Goal: Task Accomplishment & Management: Use online tool/utility

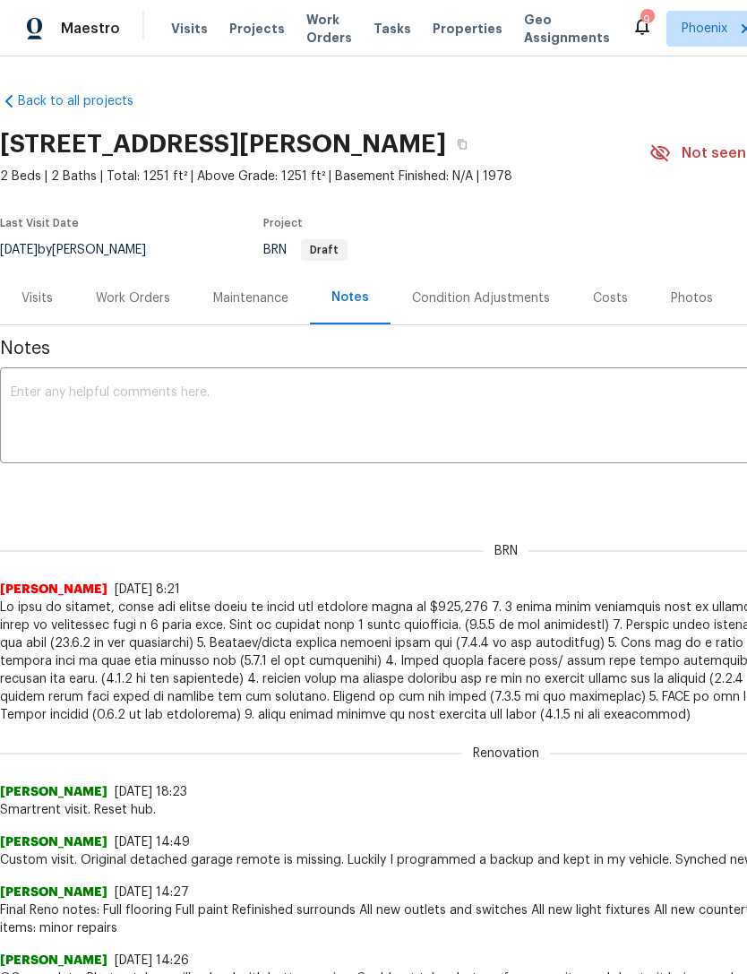
click at [310, 44] on span "Work Orders" at bounding box center [329, 29] width 46 height 36
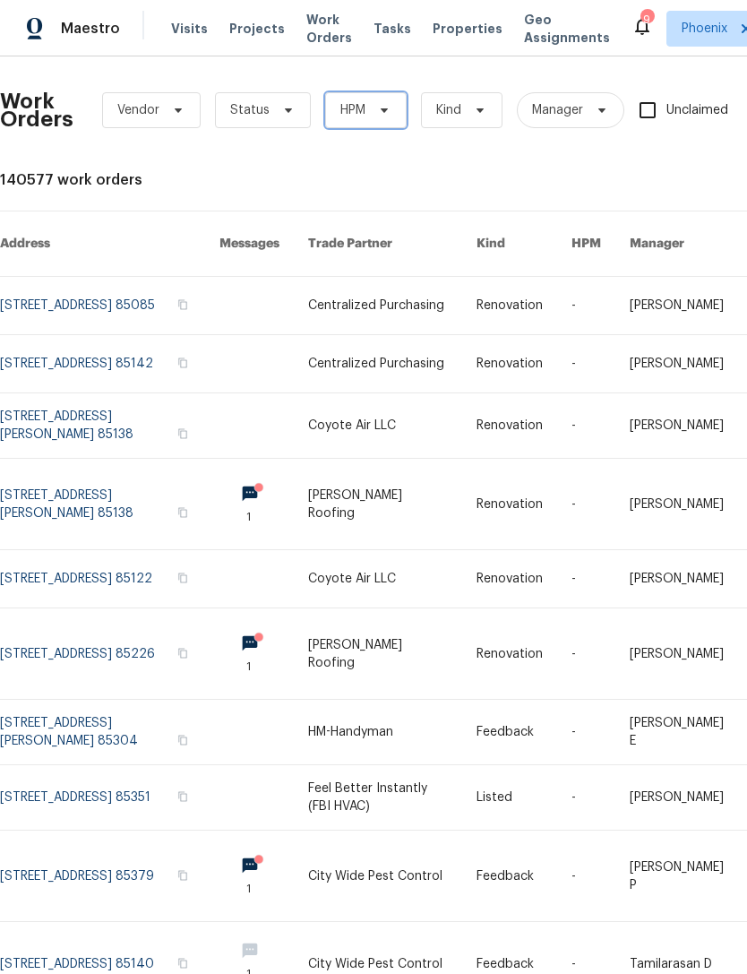
click at [383, 108] on icon at bounding box center [384, 110] width 14 height 14
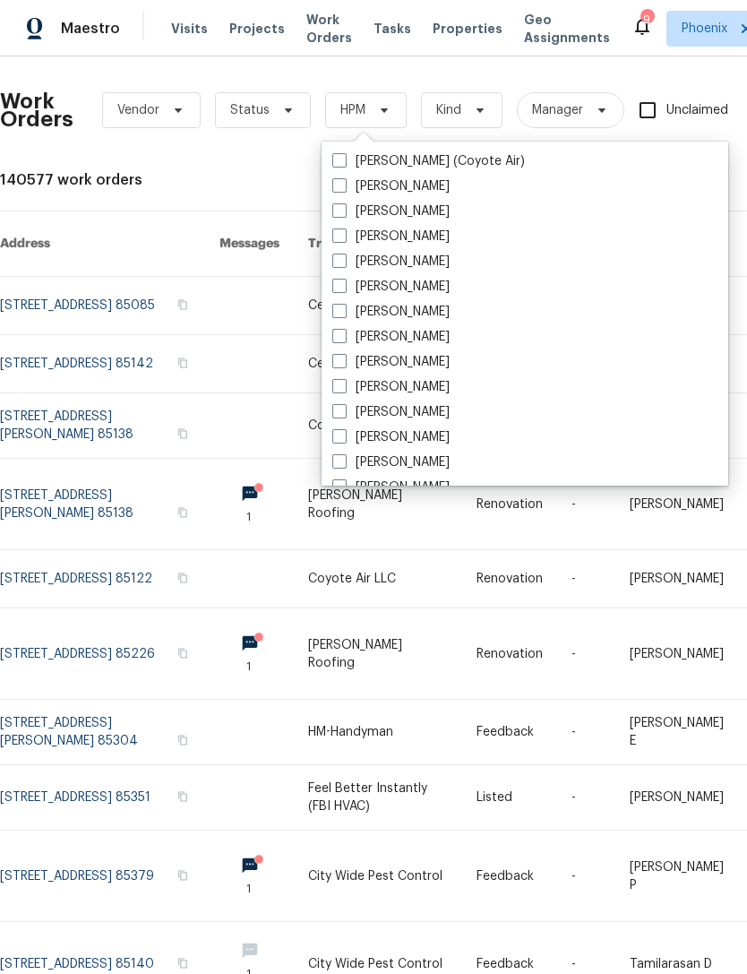
click at [430, 417] on label "[PERSON_NAME]" at bounding box center [390, 412] width 117 height 18
click at [344, 415] on input "[PERSON_NAME]" at bounding box center [338, 409] width 12 height 12
checkbox input "true"
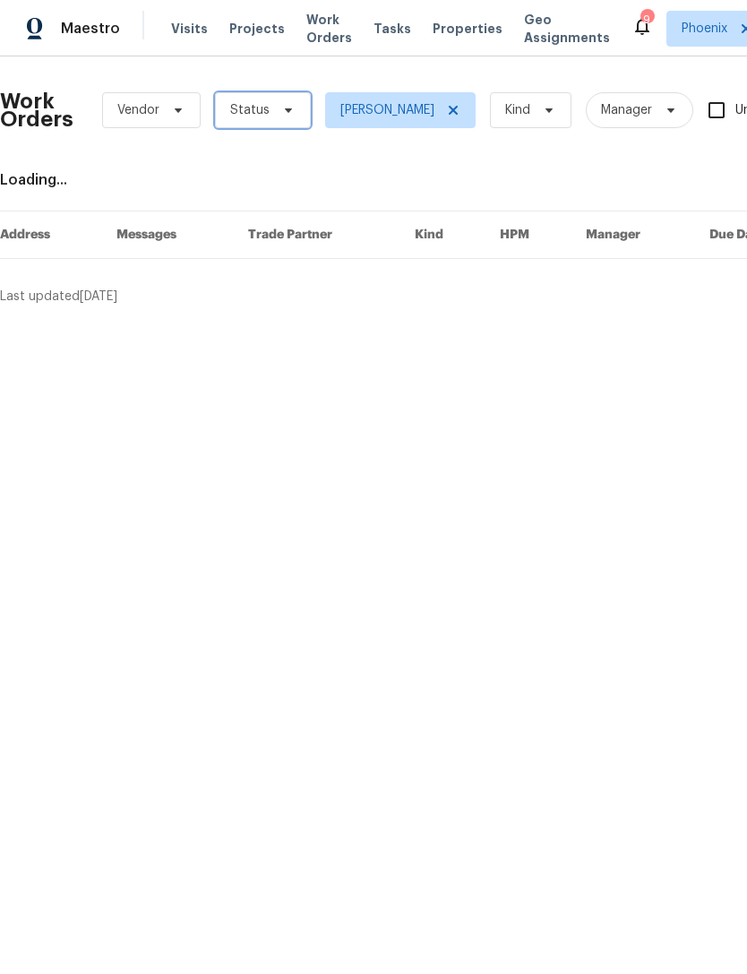
click at [288, 115] on icon at bounding box center [288, 110] width 14 height 14
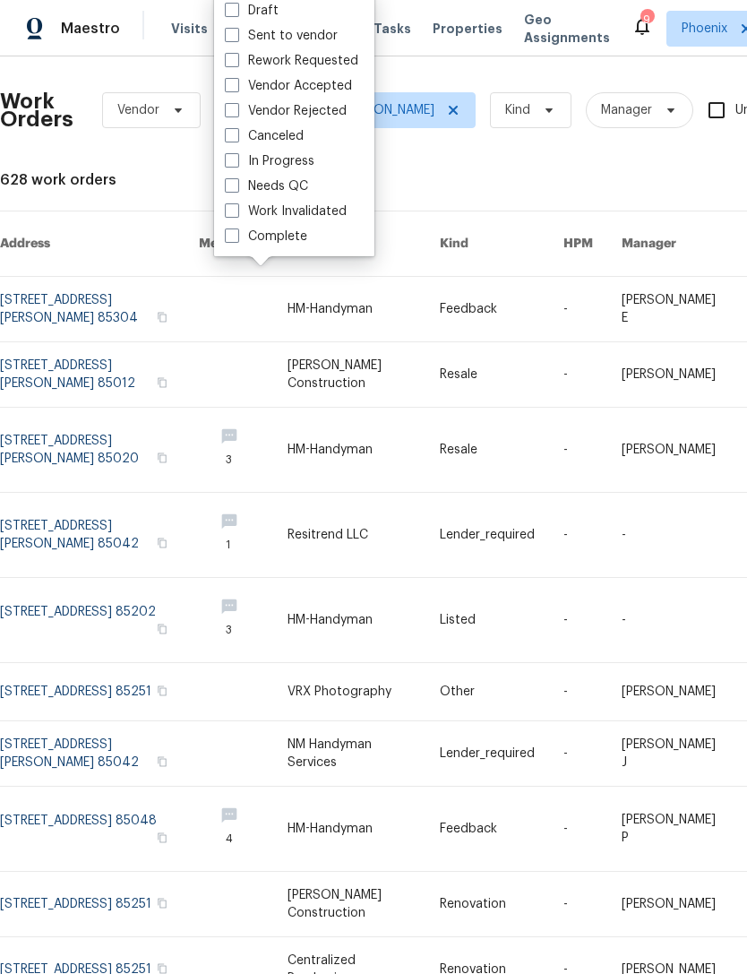
click at [246, 183] on label "Needs QC" at bounding box center [266, 186] width 83 height 18
click at [237, 183] on input "Needs QC" at bounding box center [231, 183] width 12 height 12
checkbox input "true"
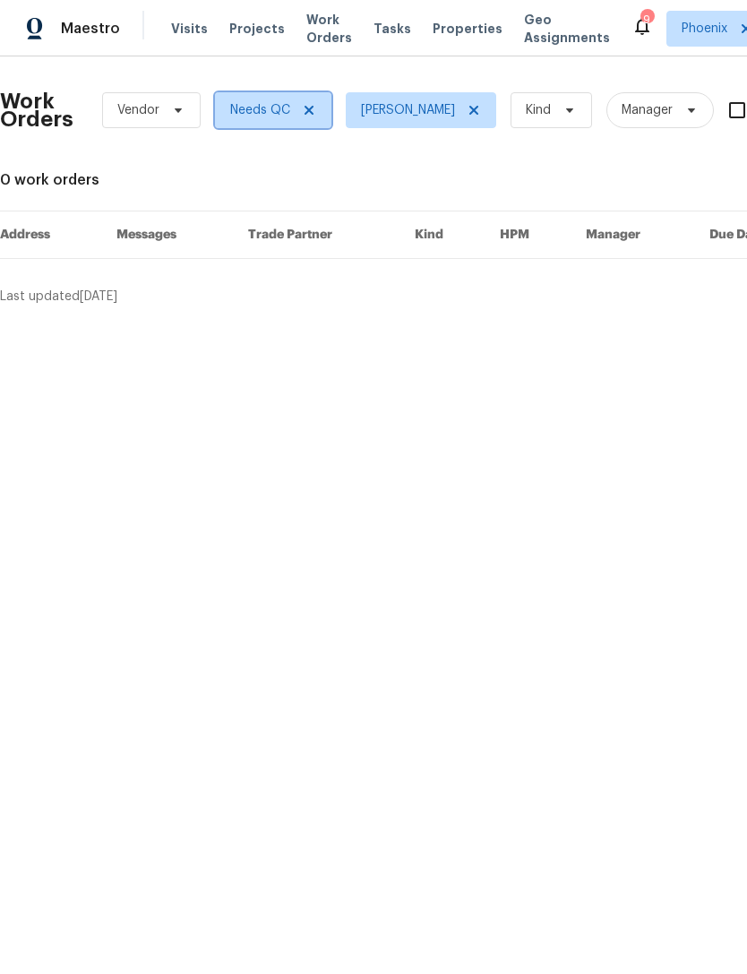
click at [302, 110] on icon at bounding box center [309, 110] width 14 height 14
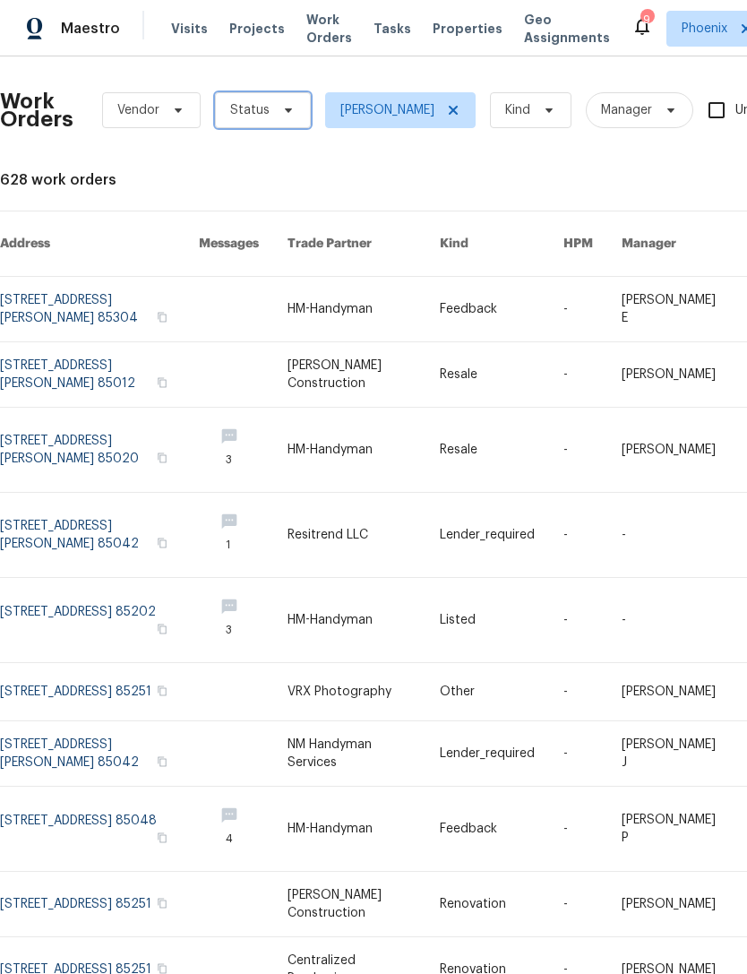
click at [255, 107] on span "Status" at bounding box center [249, 110] width 39 height 18
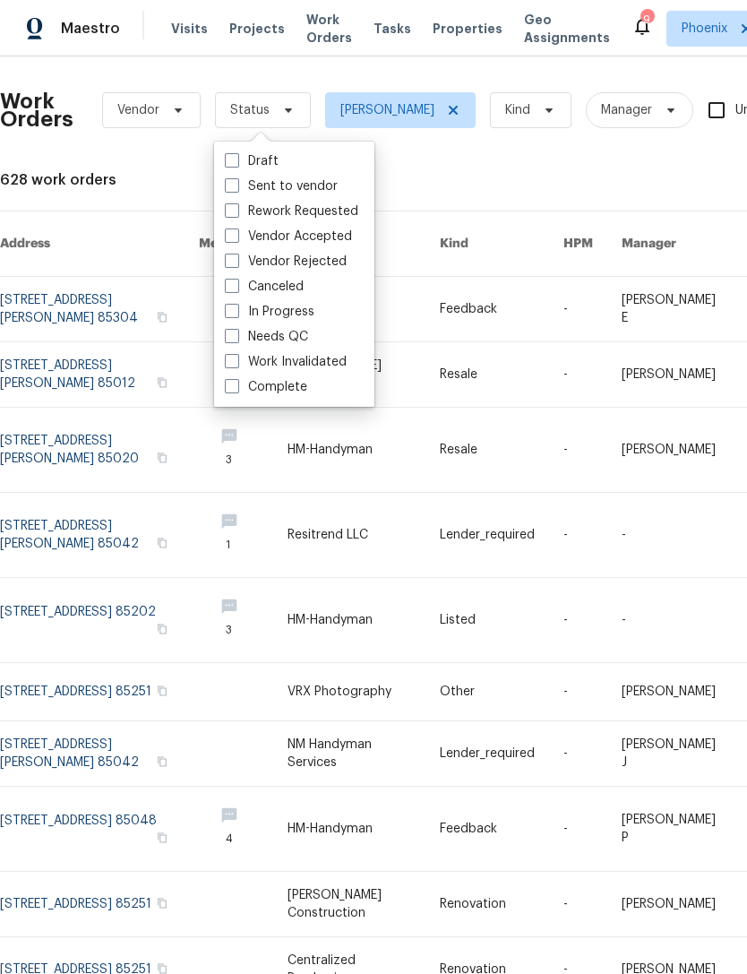
click at [291, 319] on label "In Progress" at bounding box center [270, 312] width 90 height 18
click at [237, 314] on input "In Progress" at bounding box center [231, 309] width 12 height 12
checkbox input "true"
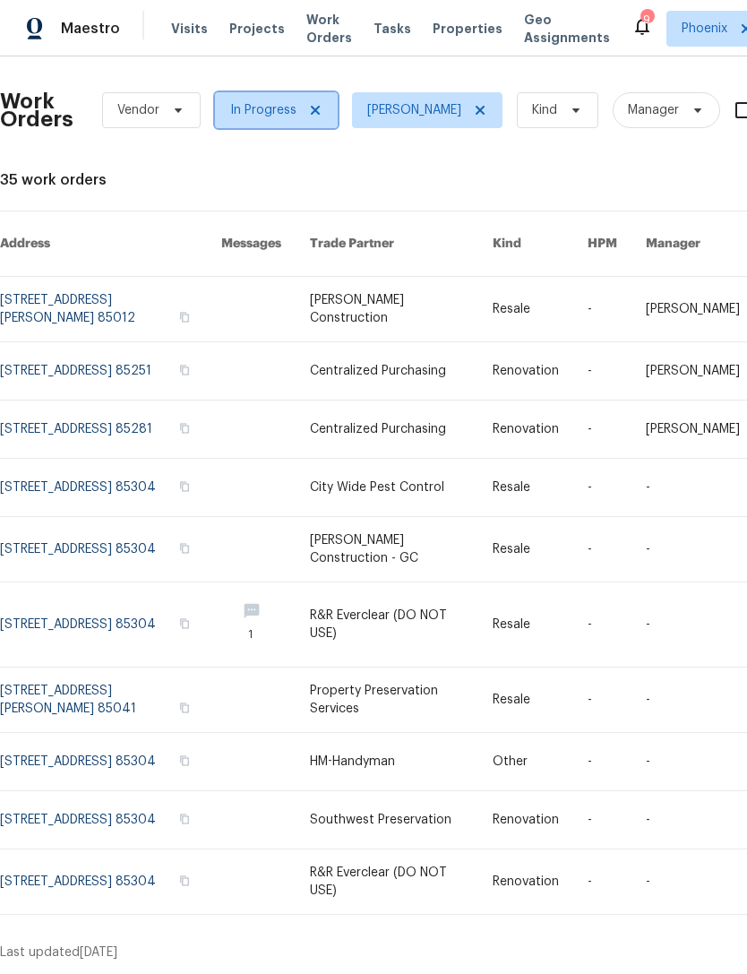
click at [305, 105] on span at bounding box center [313, 110] width 20 height 14
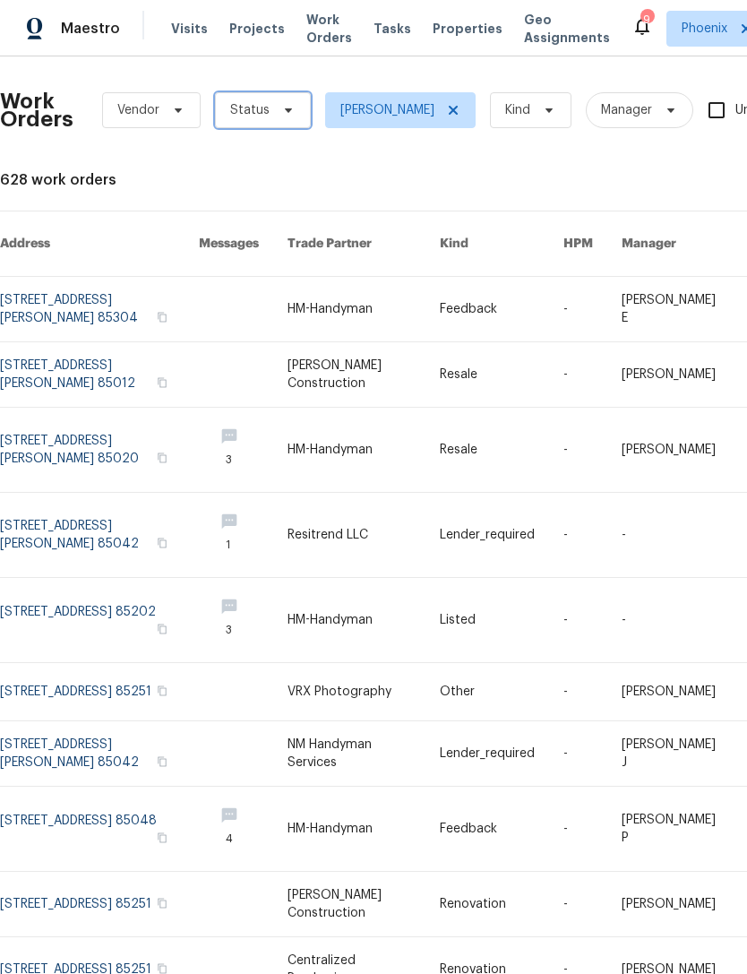
click at [245, 122] on span "Status" at bounding box center [263, 110] width 96 height 36
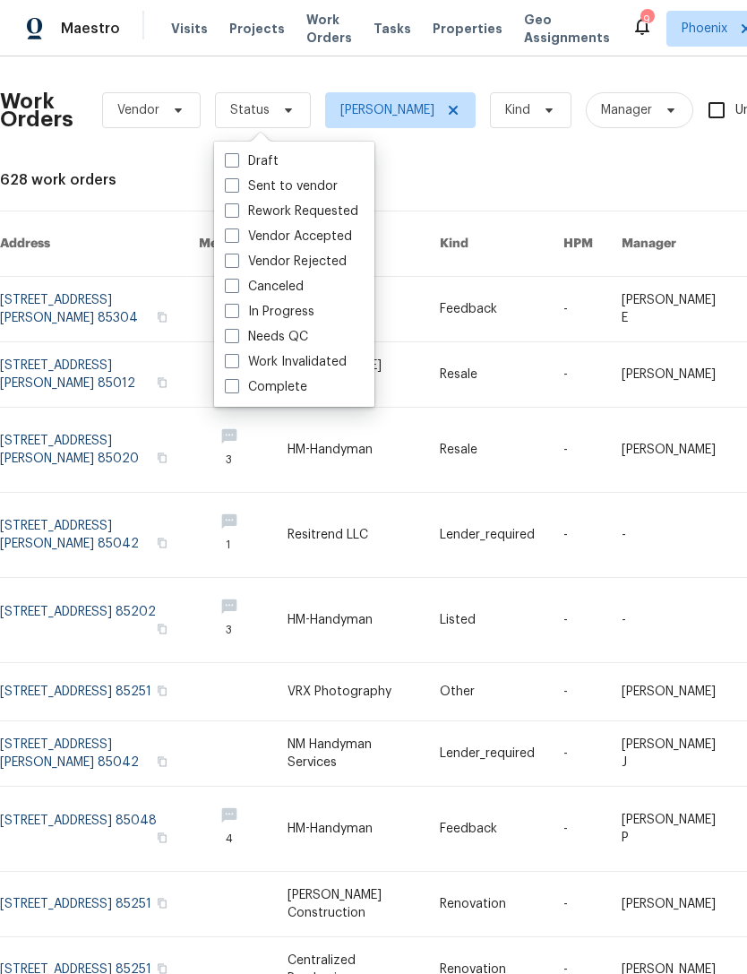
click at [328, 234] on label "Vendor Accepted" at bounding box center [288, 237] width 127 height 18
click at [237, 234] on input "Vendor Accepted" at bounding box center [231, 234] width 12 height 12
checkbox input "true"
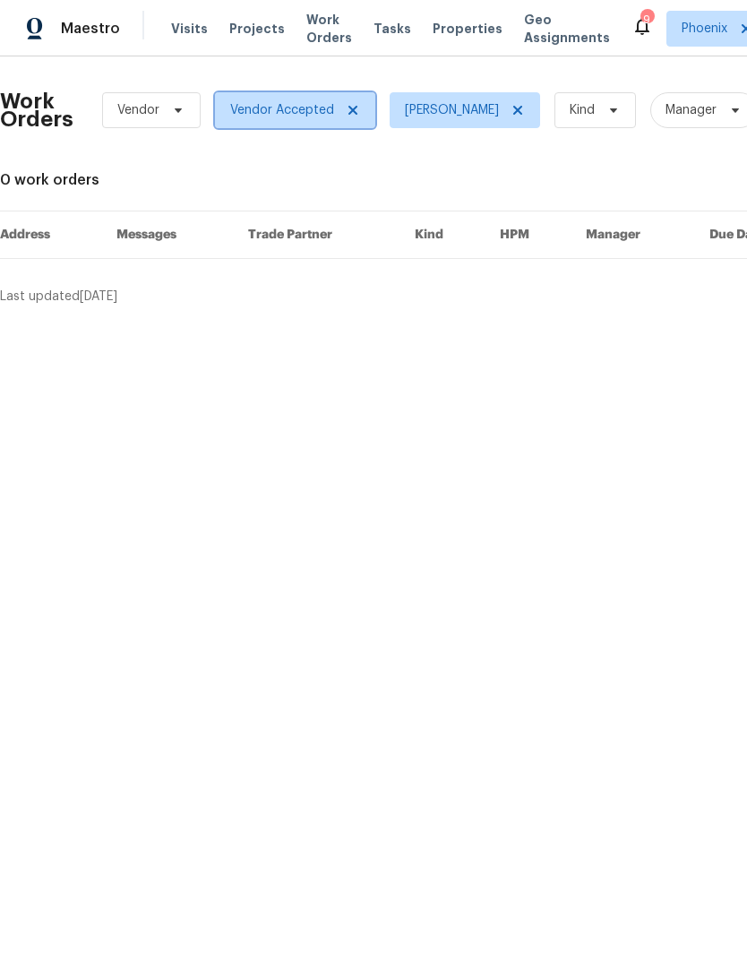
click at [323, 108] on span "Vendor Accepted" at bounding box center [282, 110] width 104 height 18
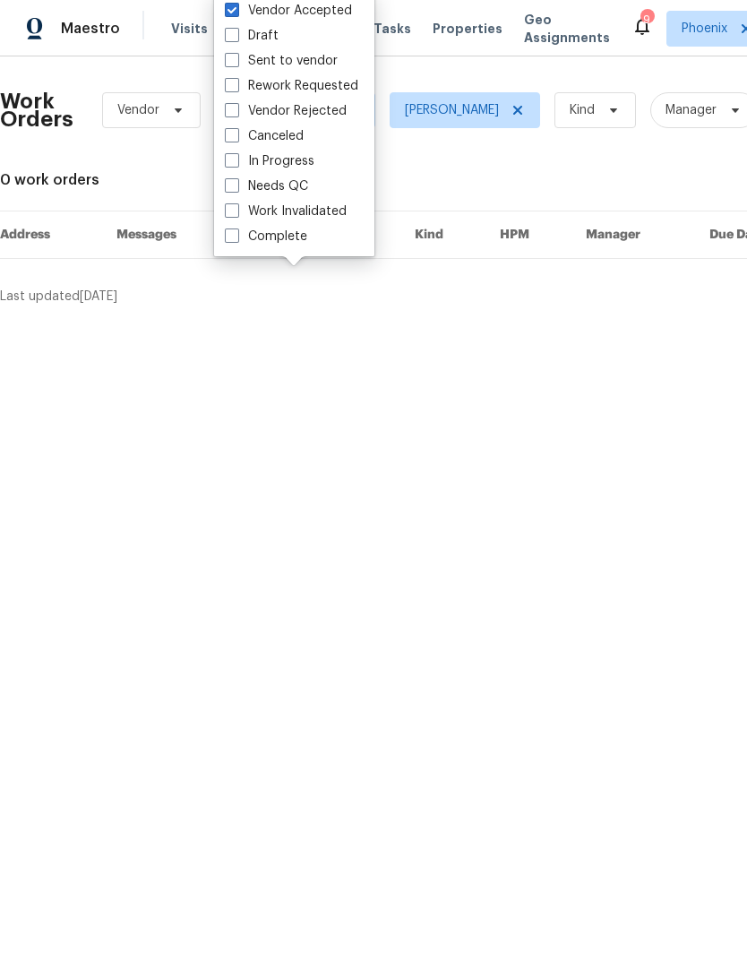
click at [304, 12] on label "Vendor Accepted" at bounding box center [288, 11] width 127 height 18
click at [237, 12] on input "Vendor Accepted" at bounding box center [231, 8] width 12 height 12
checkbox input "false"
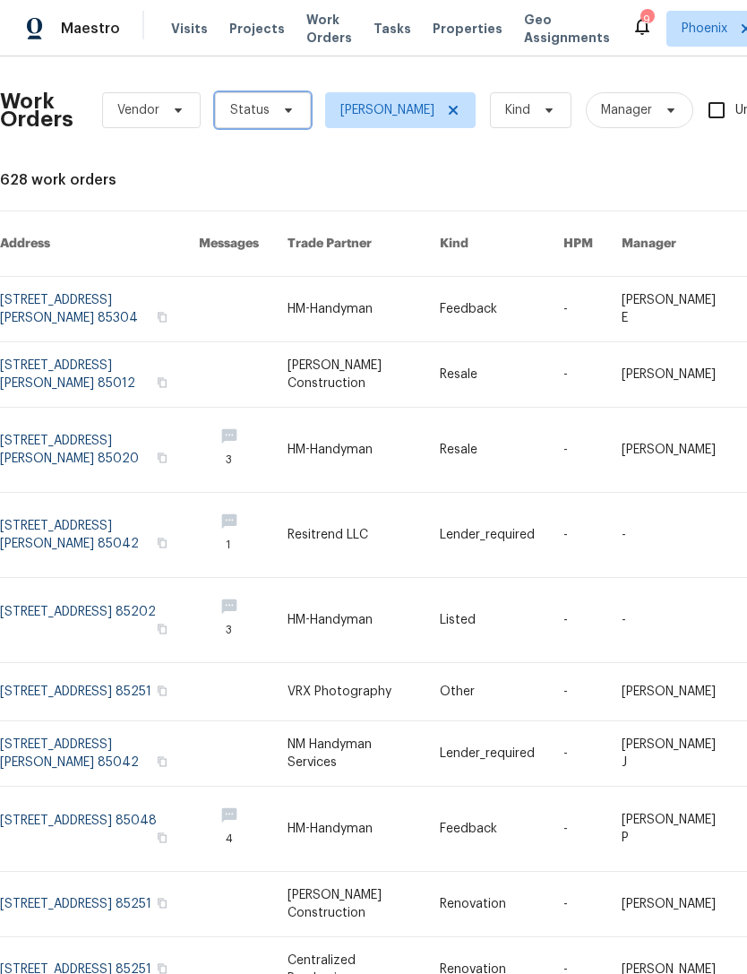
click at [285, 109] on icon at bounding box center [288, 110] width 7 height 4
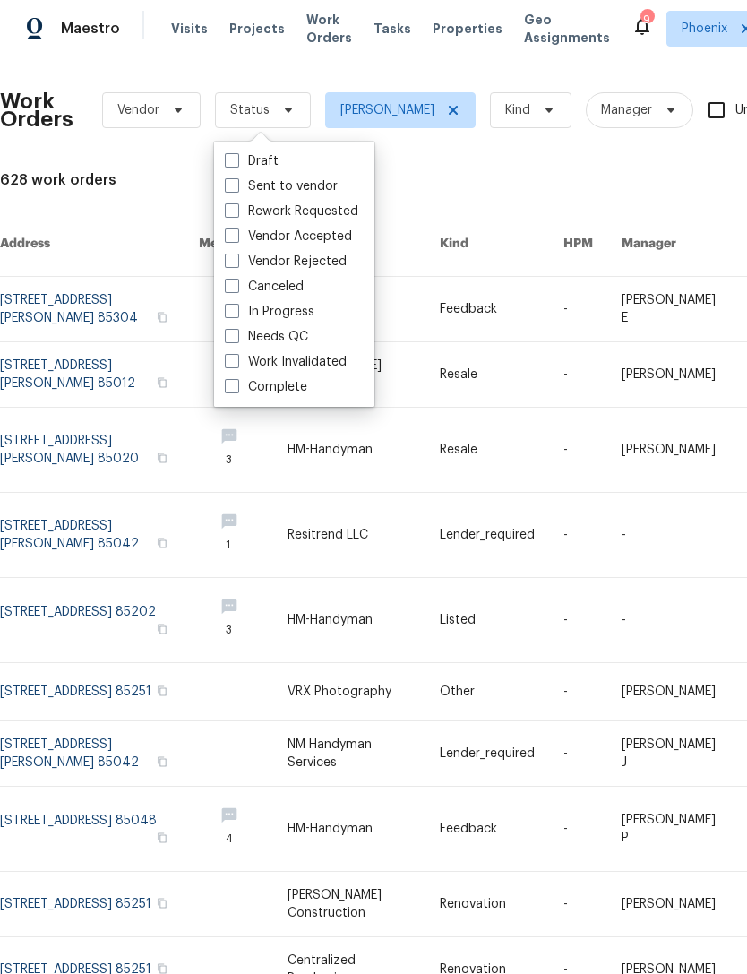
click at [300, 317] on label "In Progress" at bounding box center [270, 312] width 90 height 18
click at [237, 314] on input "In Progress" at bounding box center [231, 309] width 12 height 12
checkbox input "true"
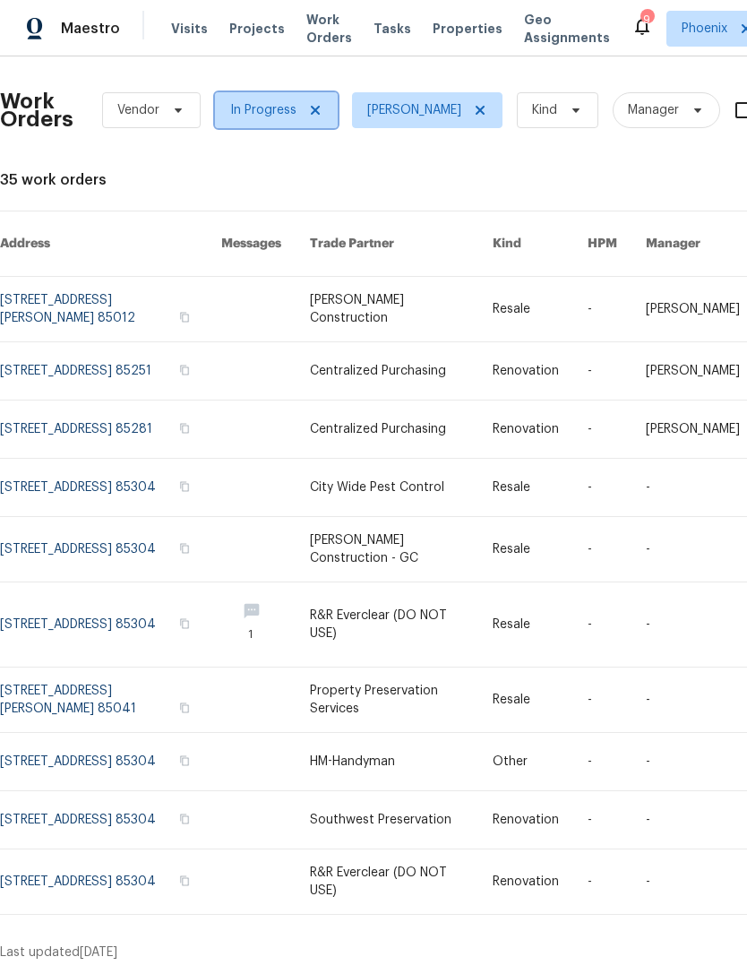
click at [314, 115] on icon at bounding box center [315, 110] width 14 height 14
